Goal: Check status: Check status

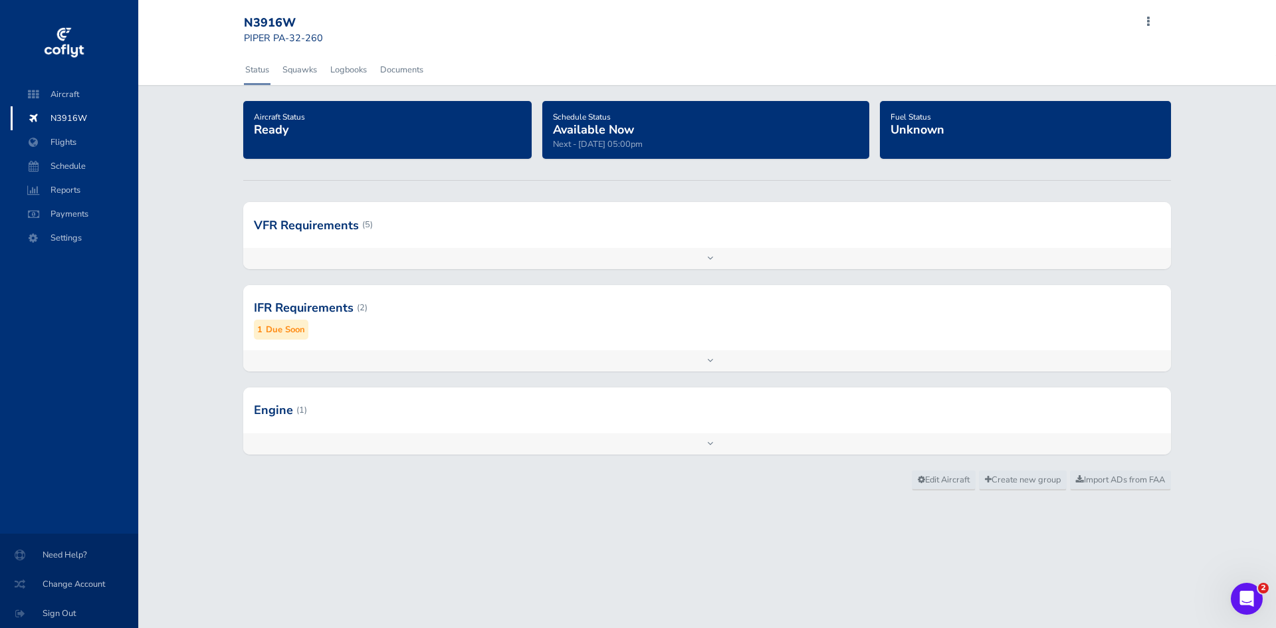
click at [289, 334] on small "Due Soon" at bounding box center [285, 330] width 39 height 14
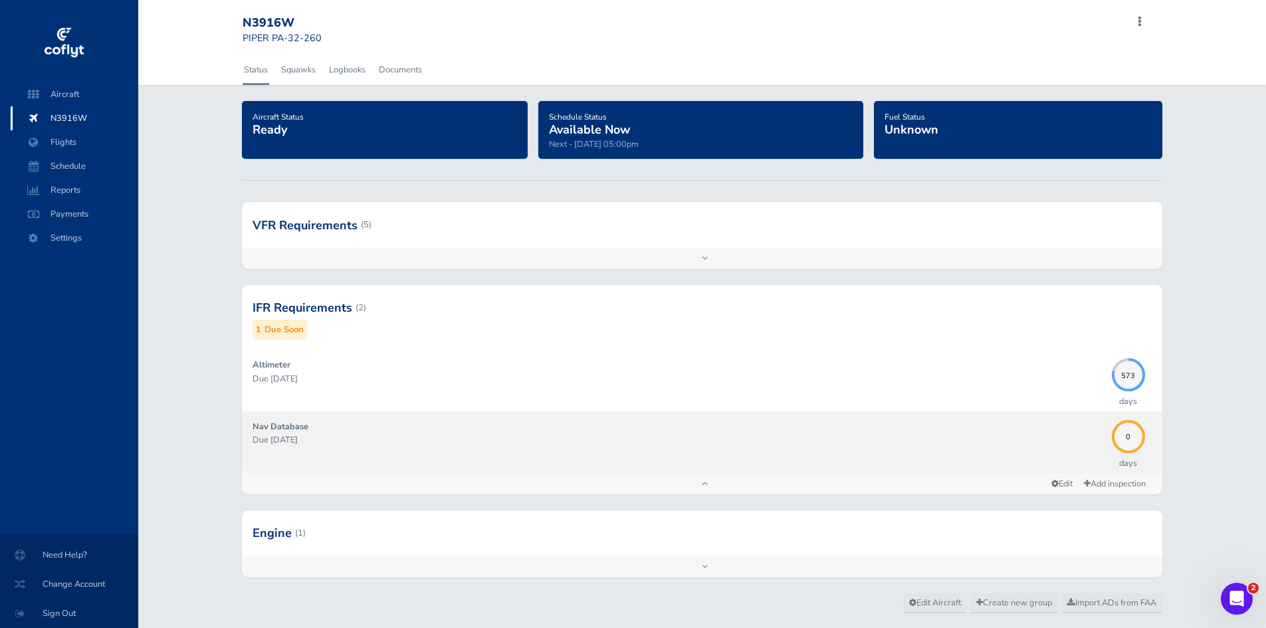
click at [287, 440] on p "Due 09/04/2025" at bounding box center [679, 439] width 852 height 13
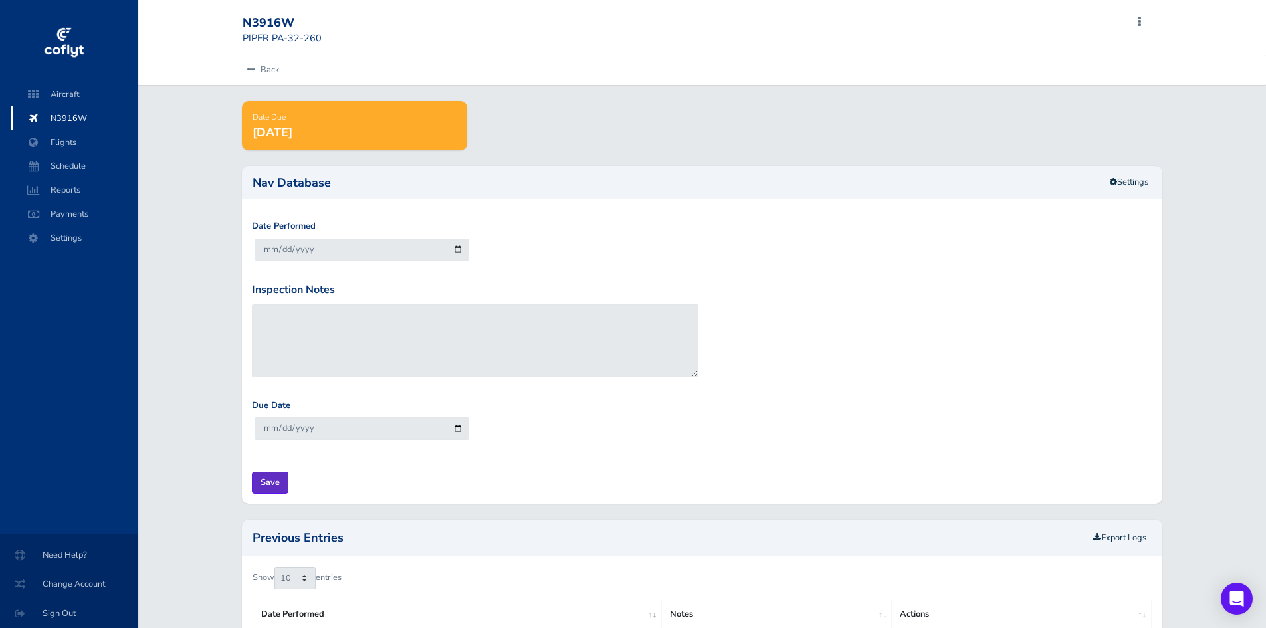
click at [277, 484] on input "Save" at bounding box center [270, 483] width 37 height 22
type input "Update Inspection"
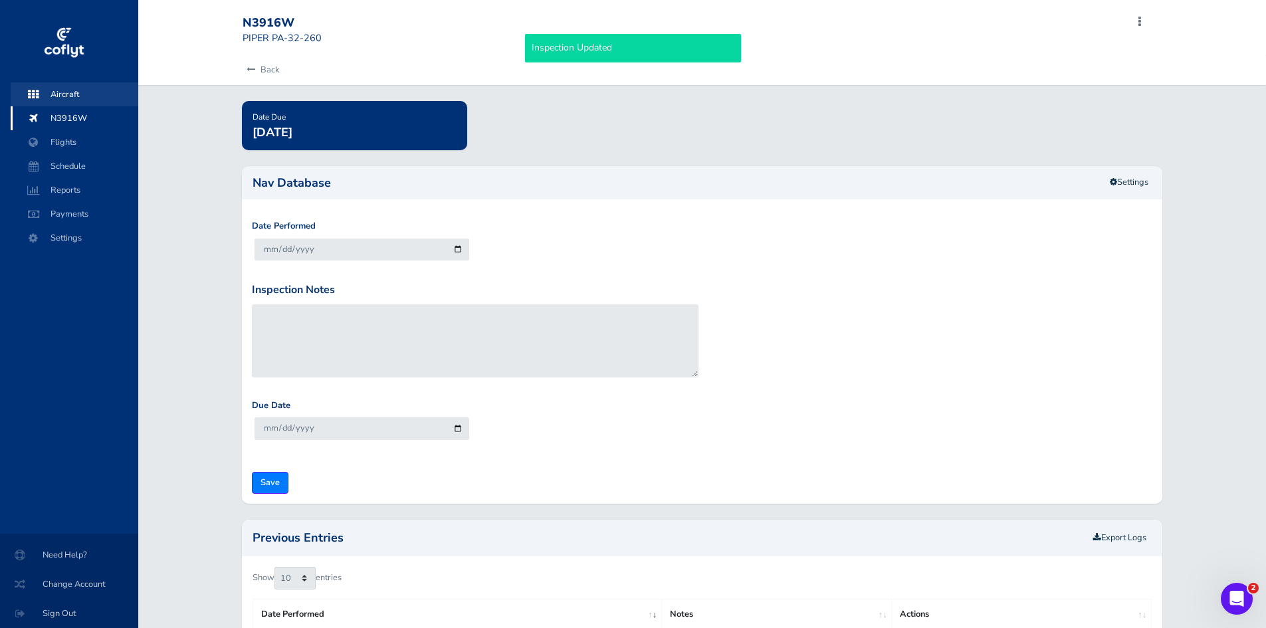
click at [68, 91] on span "Aircraft" at bounding box center [74, 94] width 101 height 24
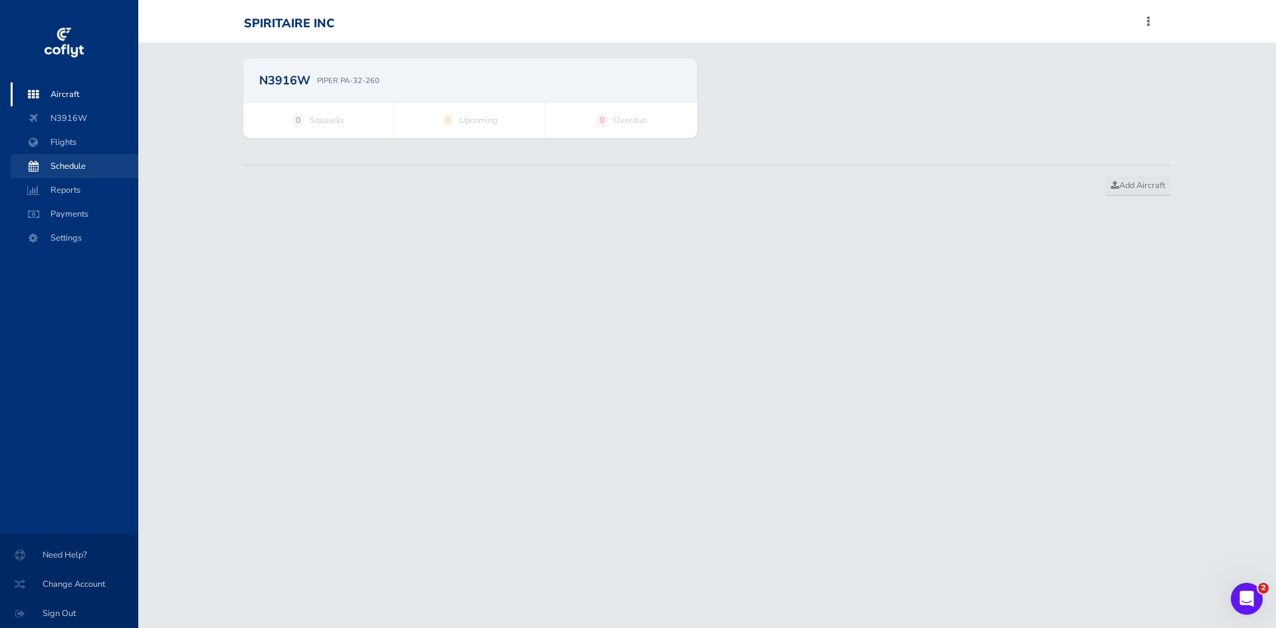
click at [62, 168] on span "Schedule" at bounding box center [74, 166] width 101 height 24
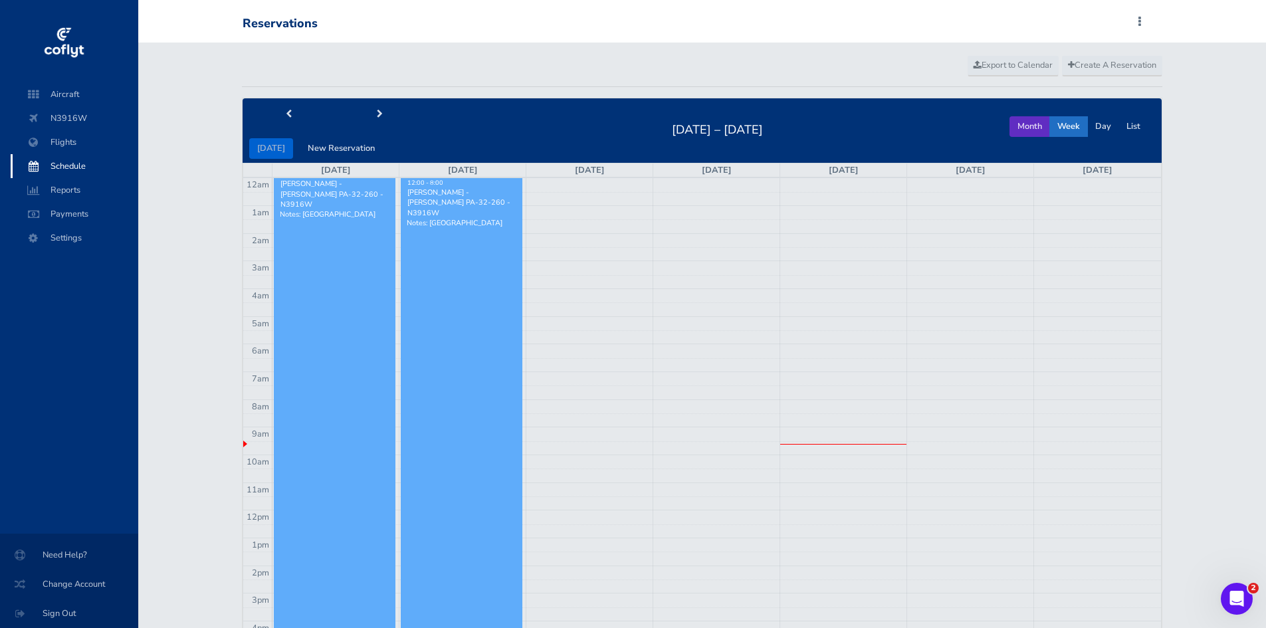
click at [1040, 128] on button "Month" at bounding box center [1030, 126] width 41 height 21
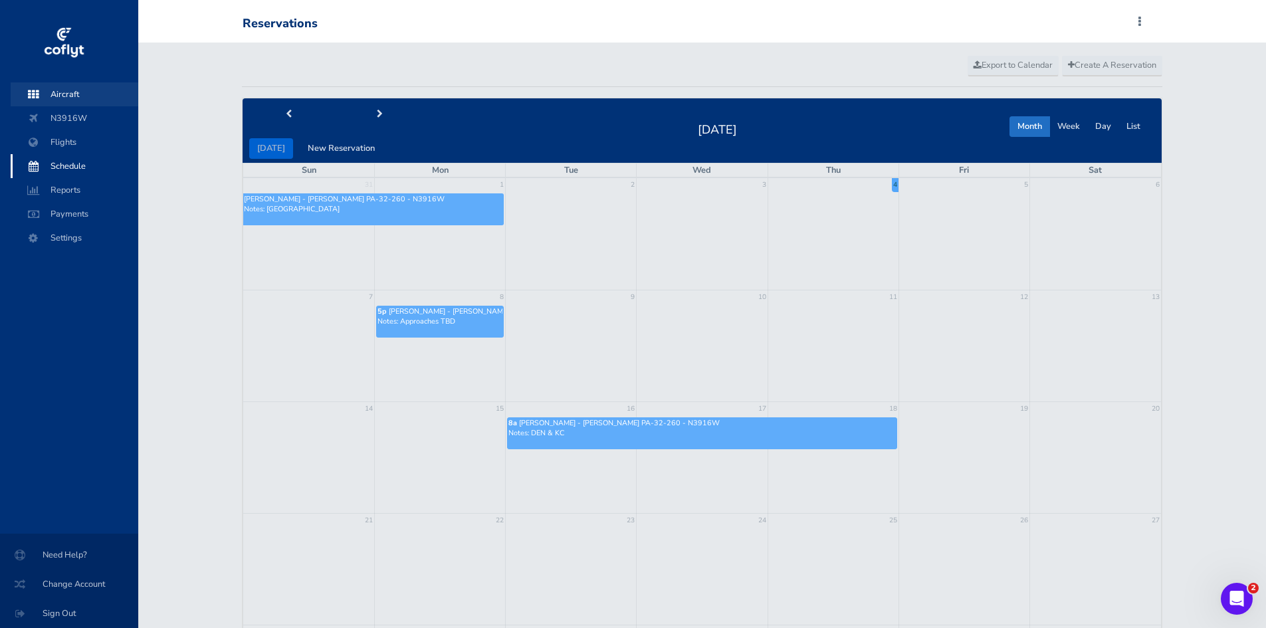
click at [91, 98] on span "Aircraft" at bounding box center [74, 94] width 101 height 24
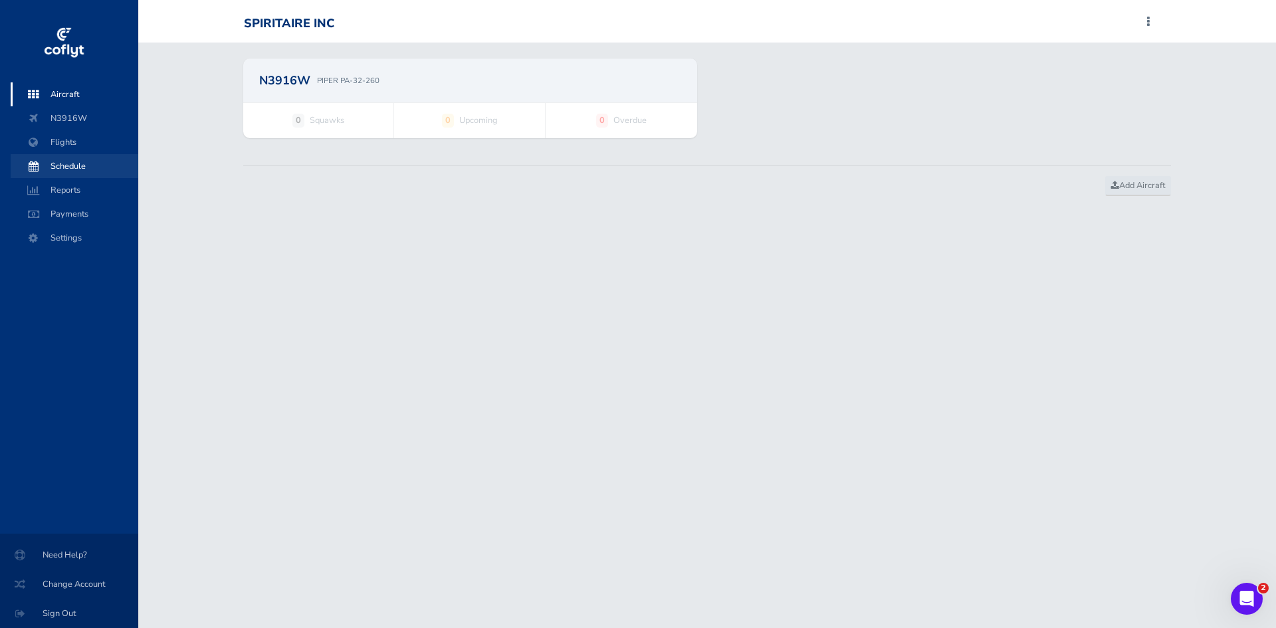
click at [76, 169] on span "Schedule" at bounding box center [74, 166] width 101 height 24
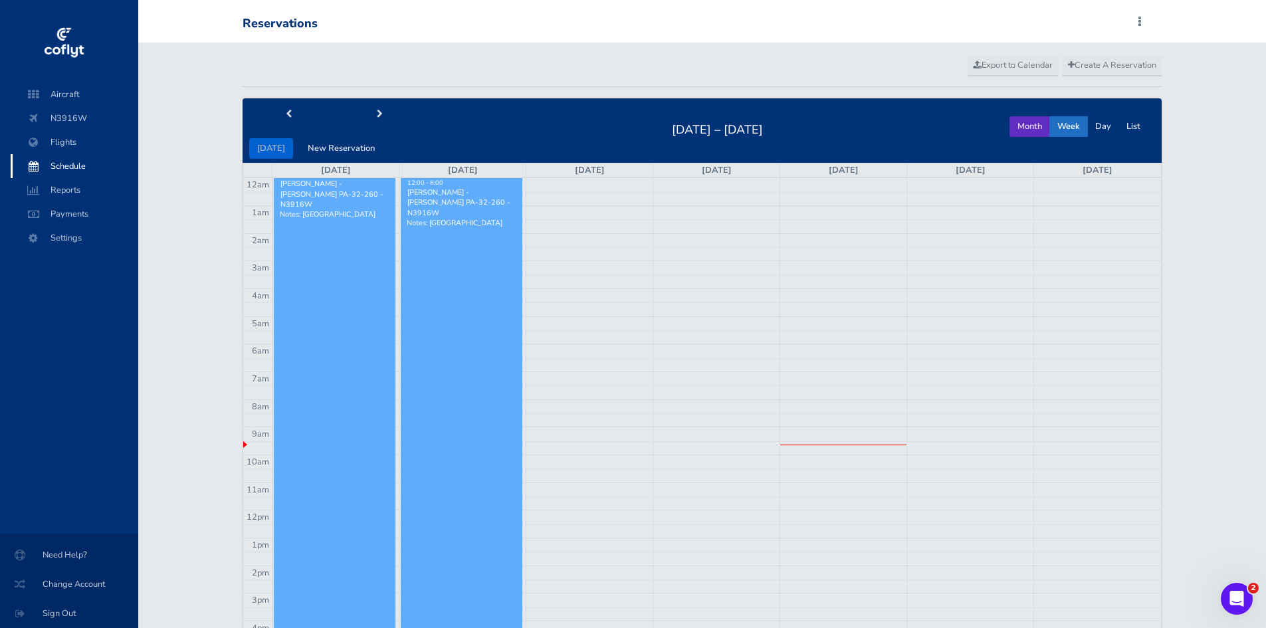
click at [1028, 120] on button "Month" at bounding box center [1030, 126] width 41 height 21
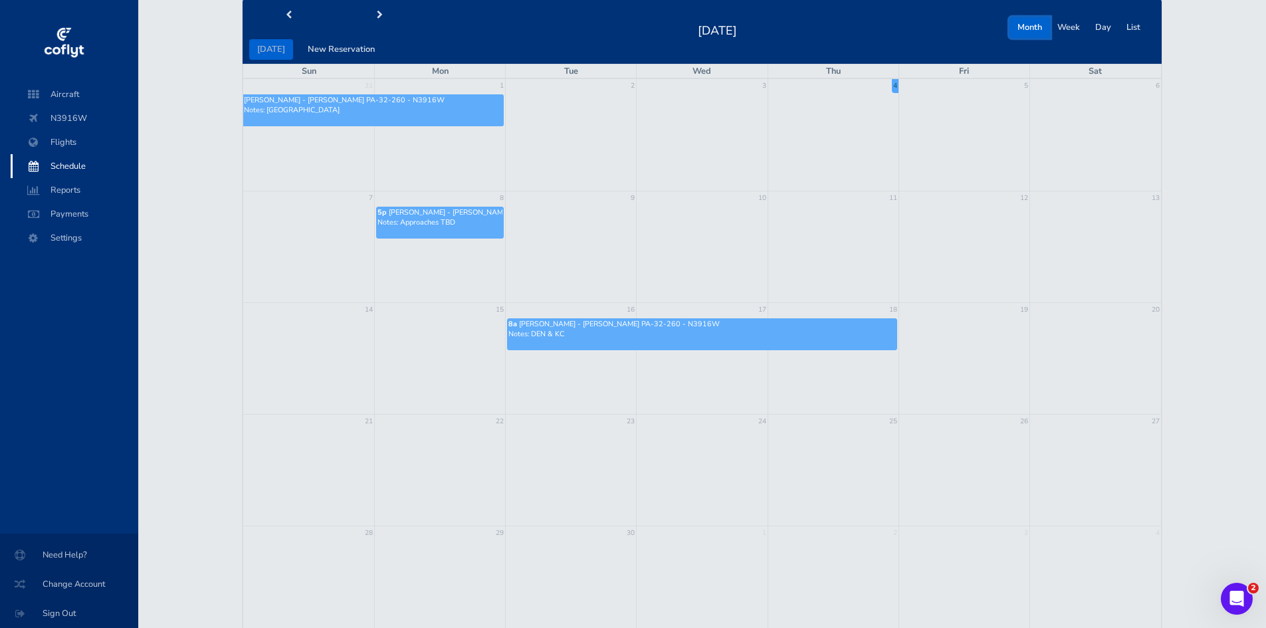
scroll to position [66, 0]
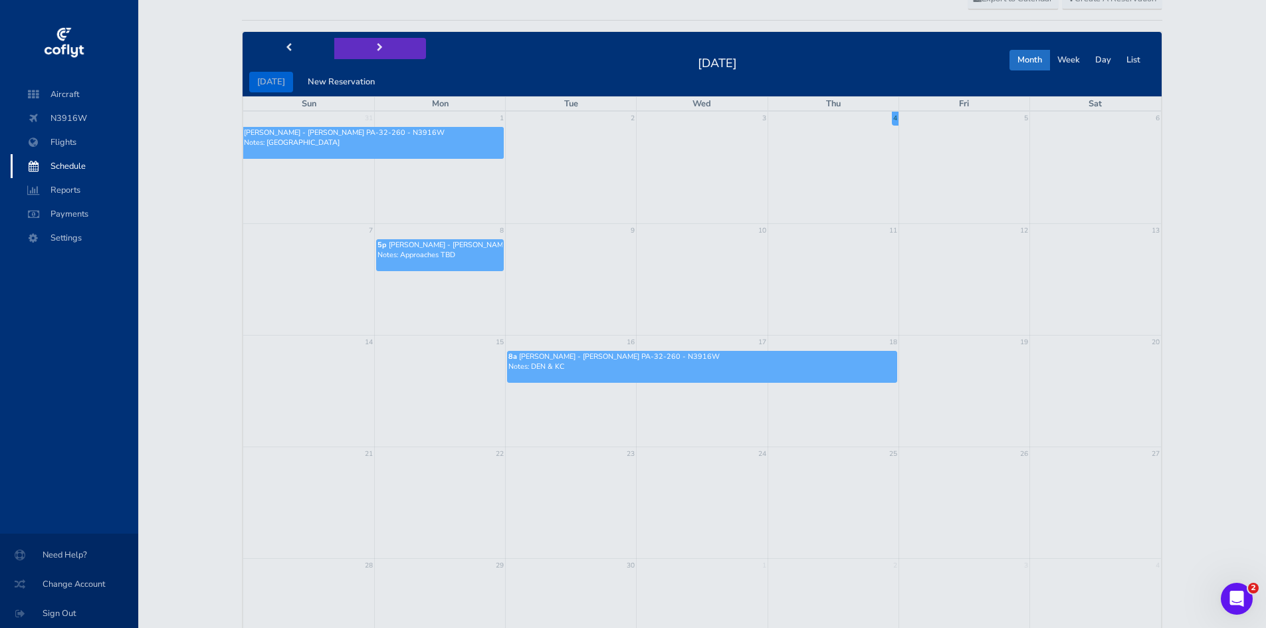
click at [369, 48] on button "next" at bounding box center [380, 48] width 92 height 21
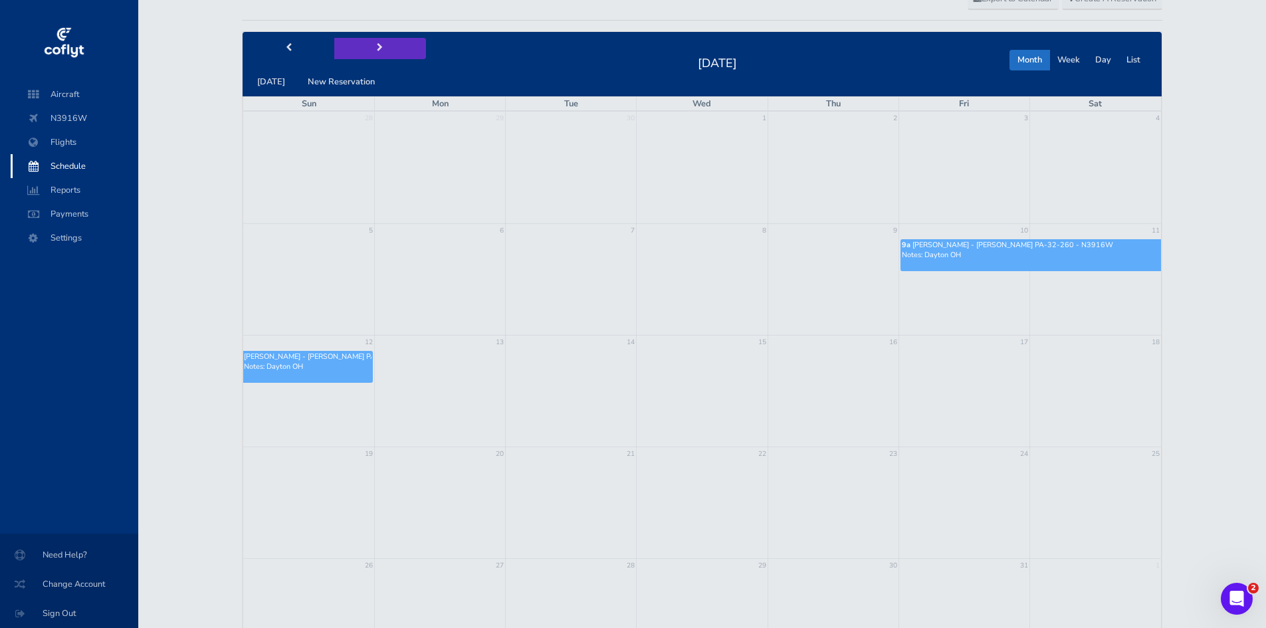
click at [369, 48] on button "next" at bounding box center [380, 48] width 92 height 21
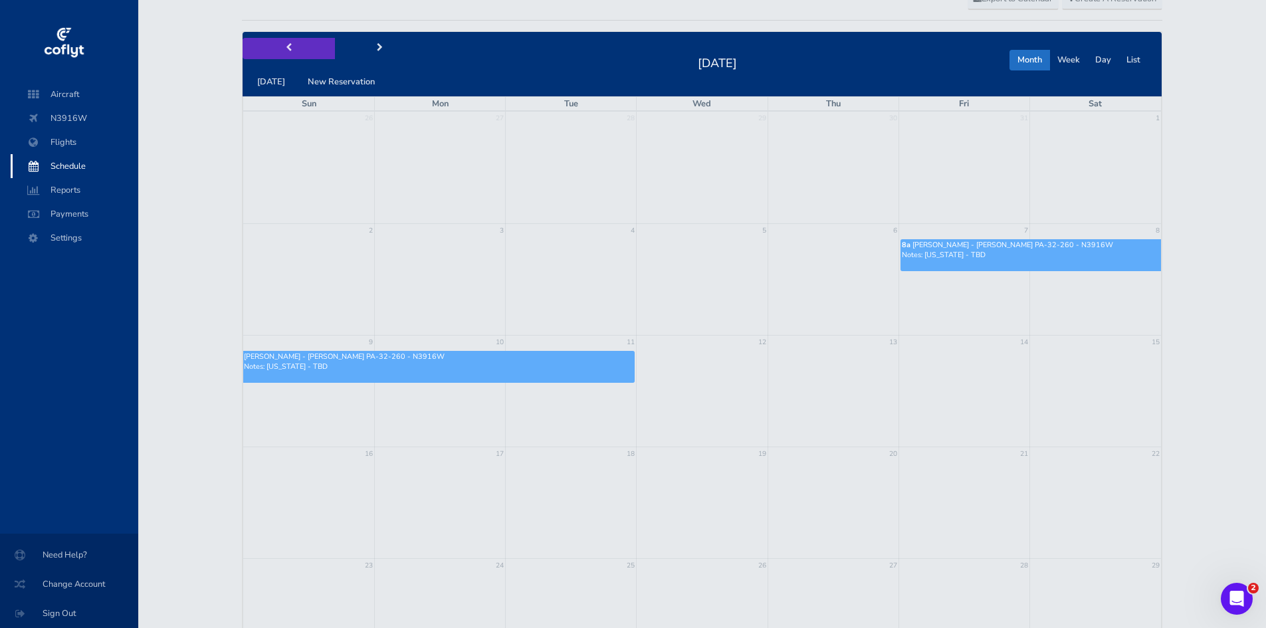
click at [298, 48] on button "prev" at bounding box center [289, 48] width 92 height 21
